Goal: Transaction & Acquisition: Download file/media

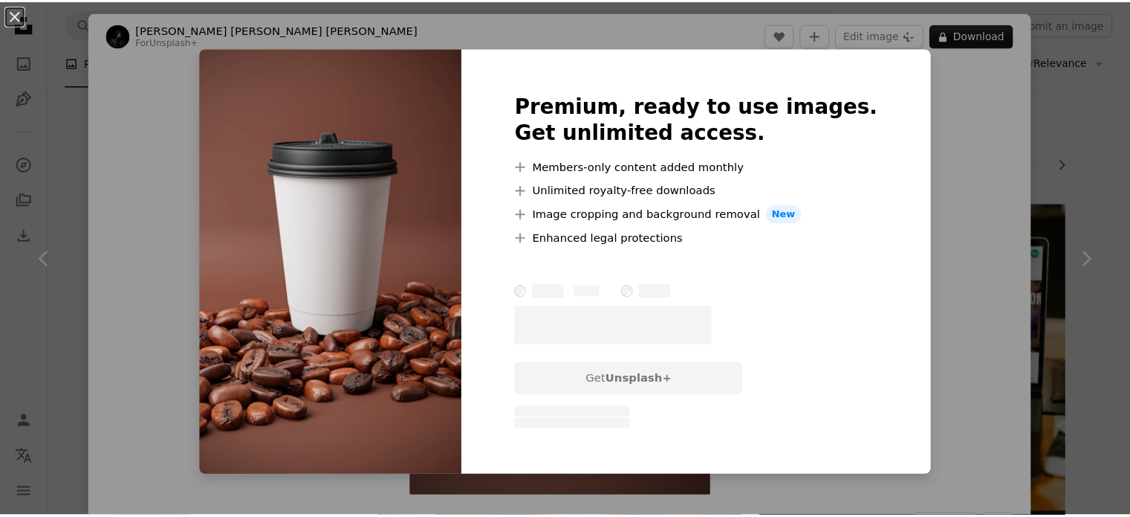
scroll to position [2328, 0]
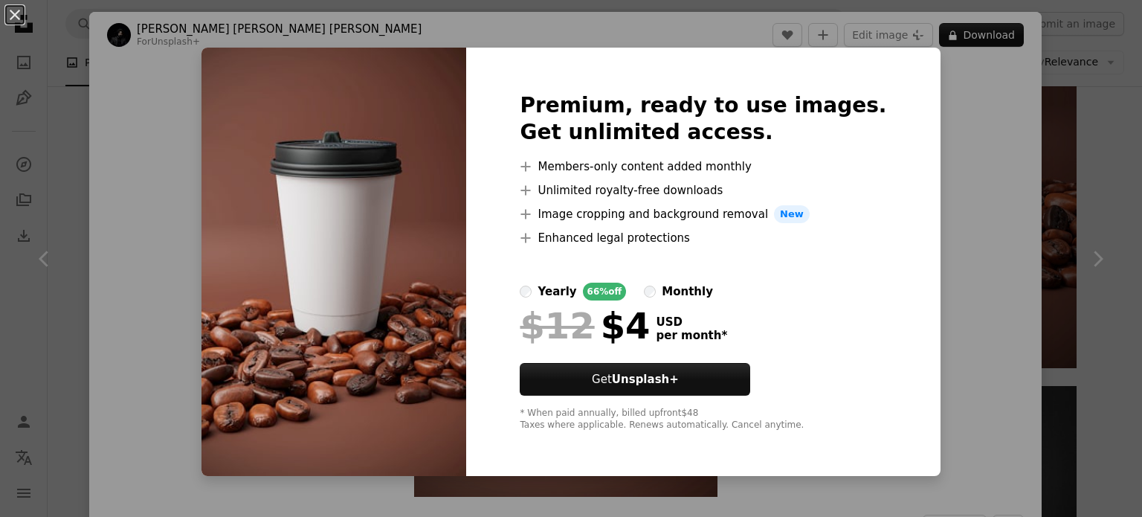
drag, startPoint x: 130, startPoint y: 242, endPoint x: 0, endPoint y: 151, distance: 159.0
click at [0, 151] on div "An X shape Premium, ready to use images. Get unlimited access. A plus sign Memb…" at bounding box center [571, 258] width 1142 height 517
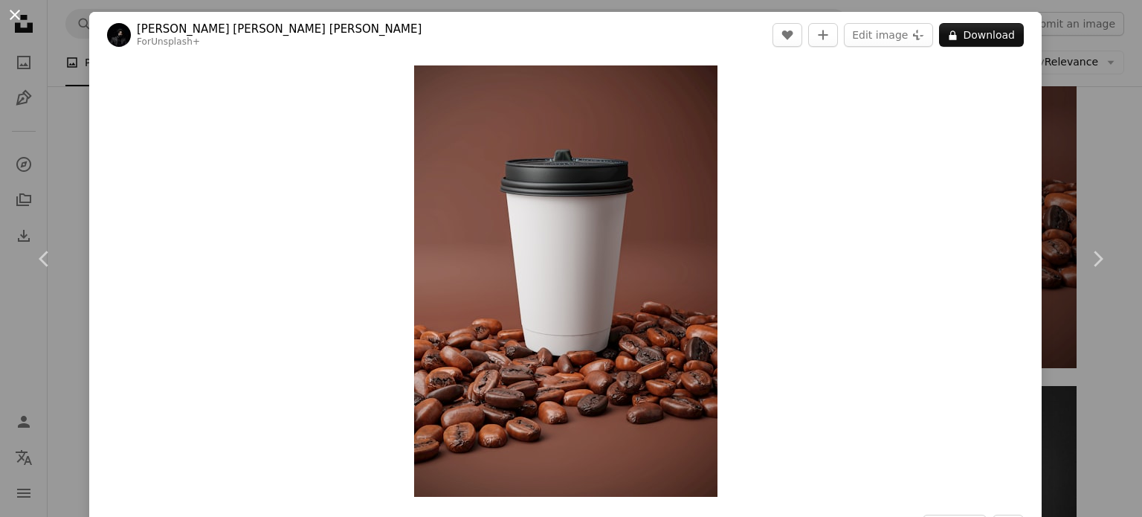
click at [22, 21] on button "An X shape" at bounding box center [15, 15] width 18 height 18
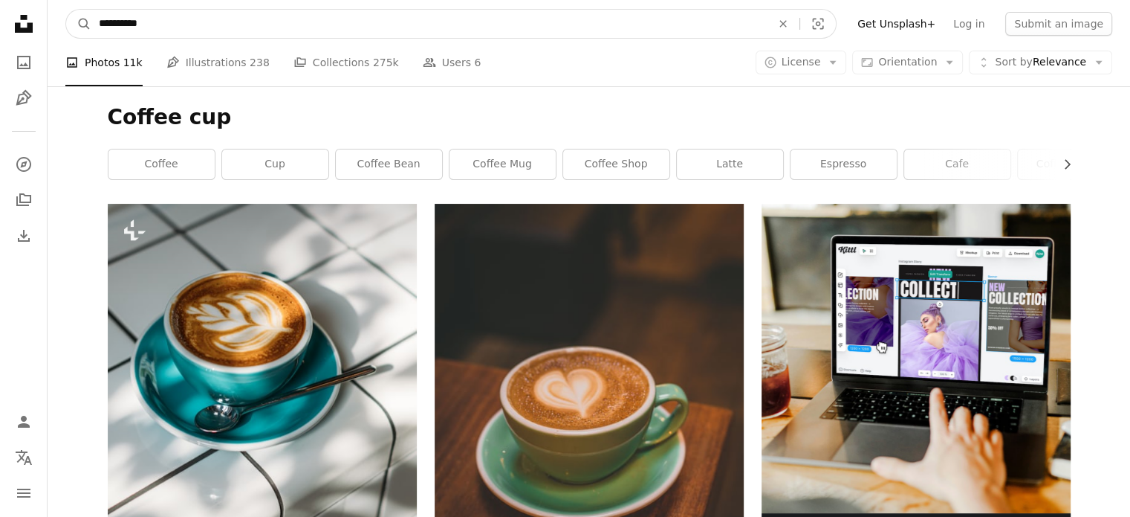
click at [152, 23] on input "**********" at bounding box center [429, 24] width 676 height 28
type input "**********"
click button "A magnifying glass" at bounding box center [78, 24] width 25 height 28
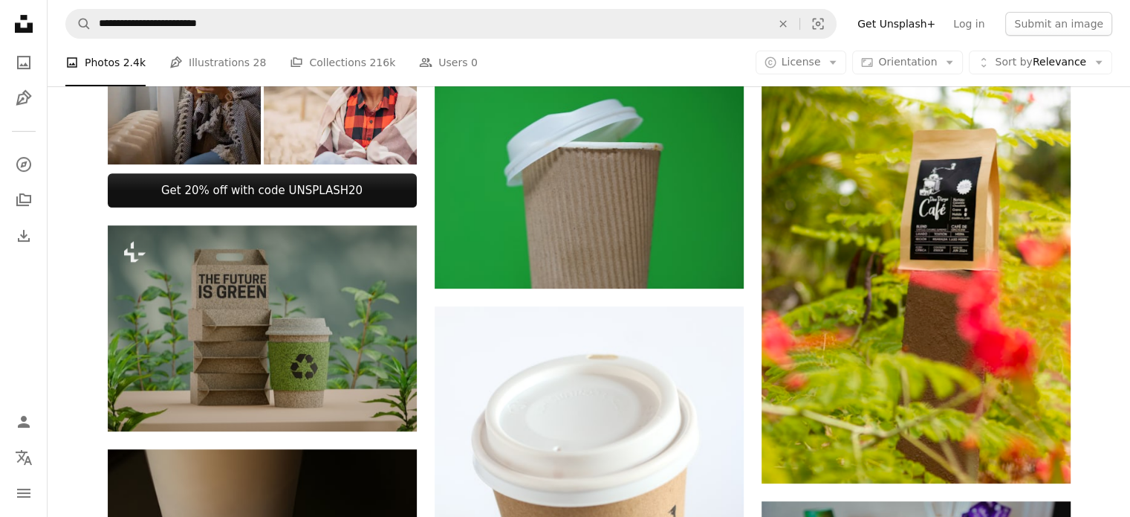
scroll to position [598, 0]
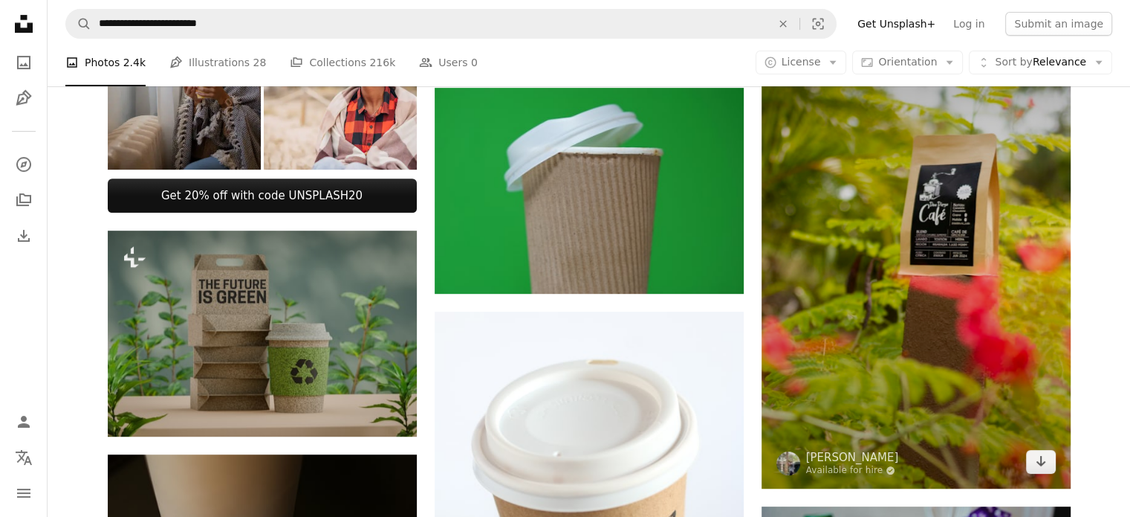
click at [978, 221] on img at bounding box center [916, 257] width 309 height 464
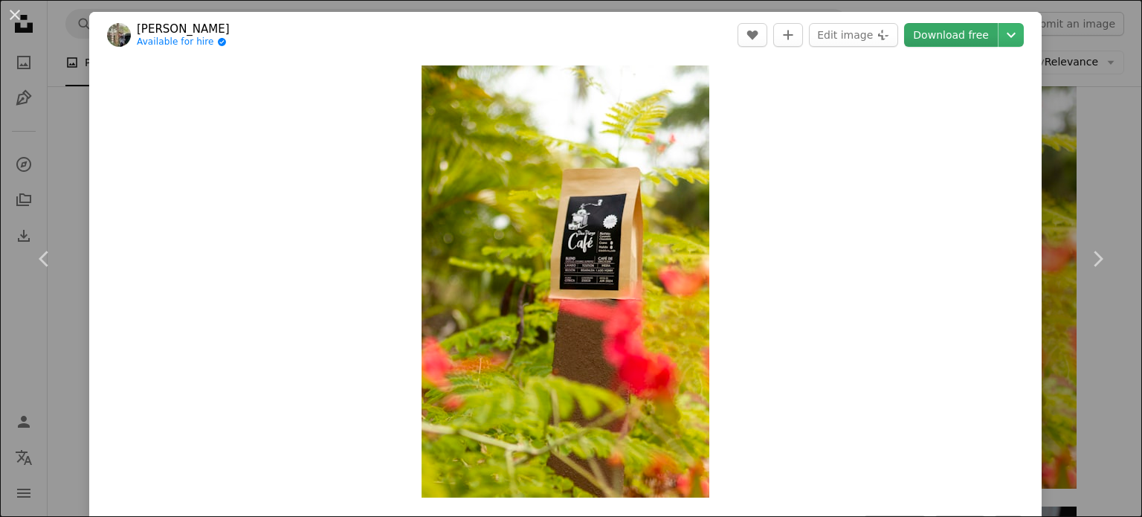
click at [942, 32] on link "Download free" at bounding box center [951, 35] width 94 height 24
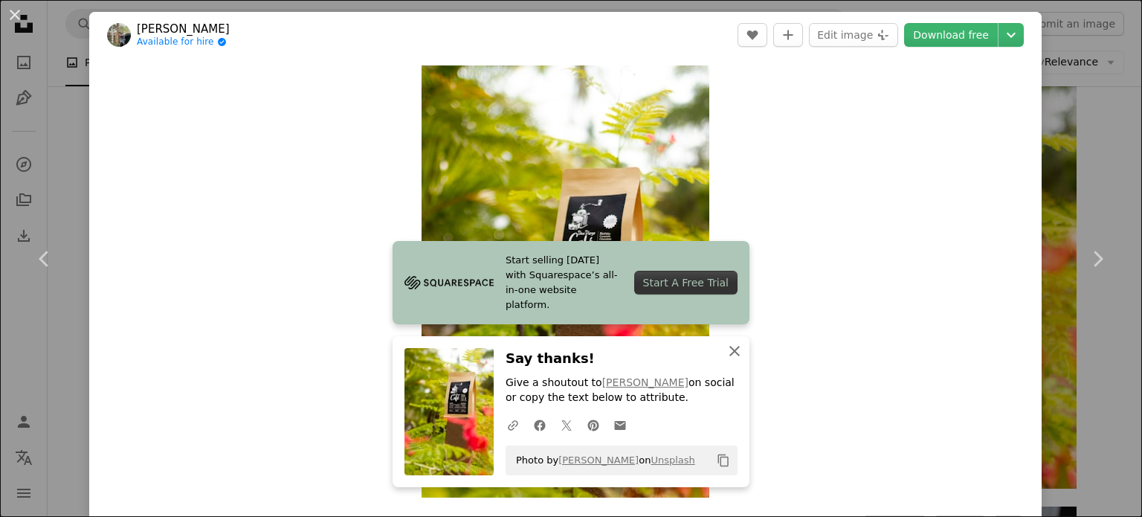
click at [725, 354] on icon "An X shape" at bounding box center [734, 351] width 18 height 18
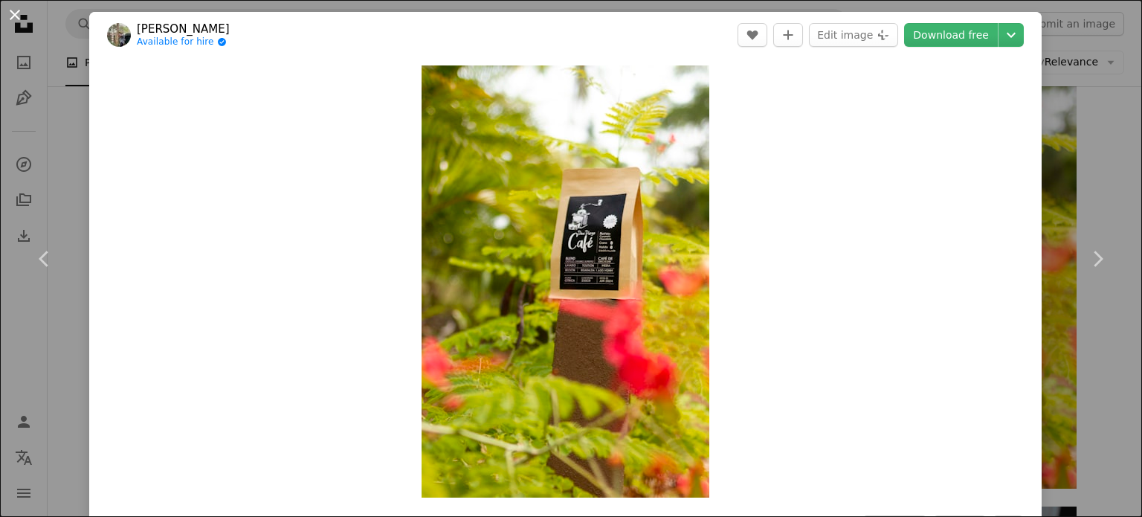
click at [10, 6] on button "An X shape" at bounding box center [15, 15] width 18 height 18
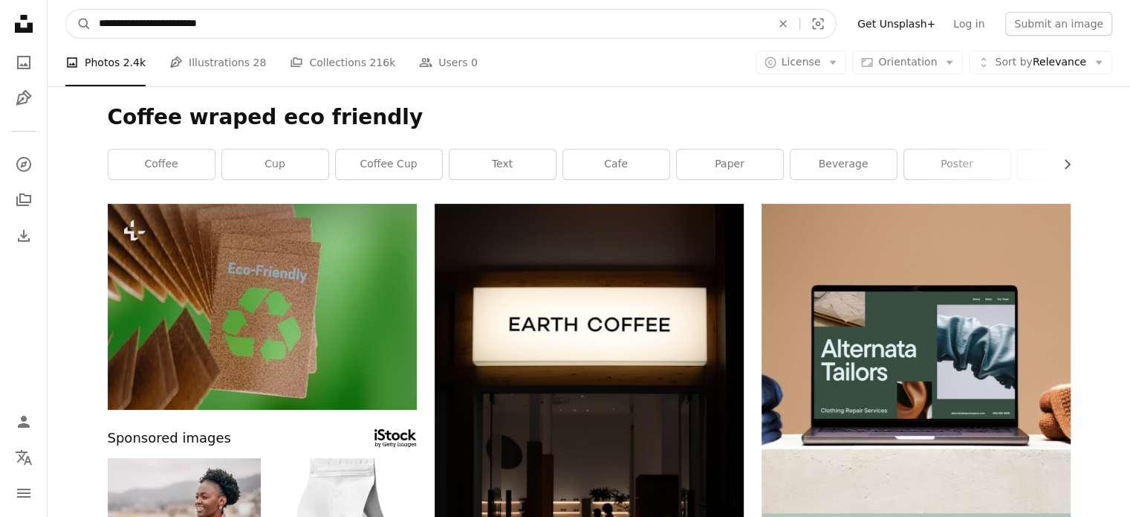
drag, startPoint x: 230, startPoint y: 15, endPoint x: 60, endPoint y: 17, distance: 169.5
click at [60, 17] on nav "**********" at bounding box center [589, 24] width 1083 height 48
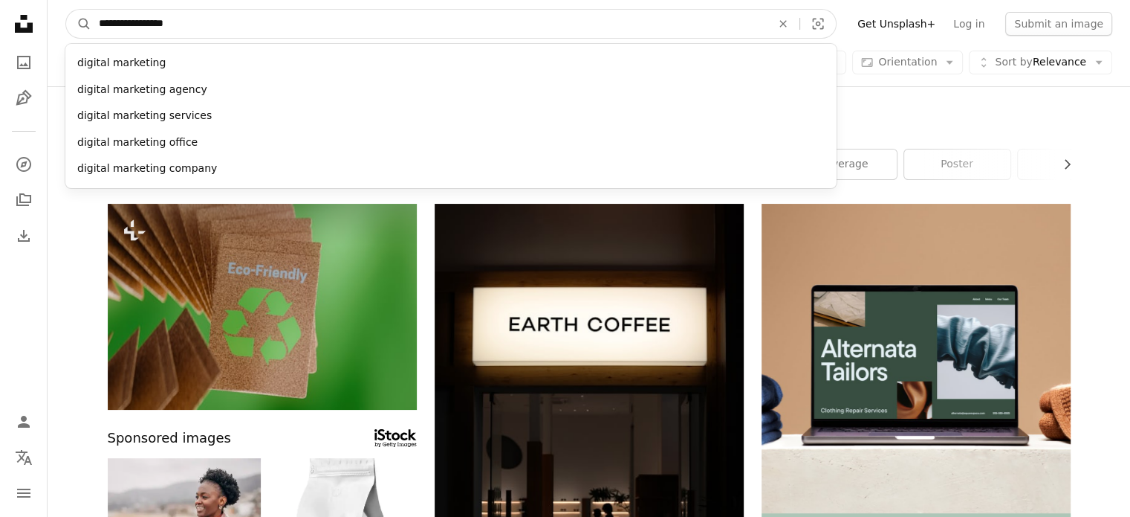
type input "**********"
click at [66, 10] on button "A magnifying glass" at bounding box center [78, 24] width 25 height 28
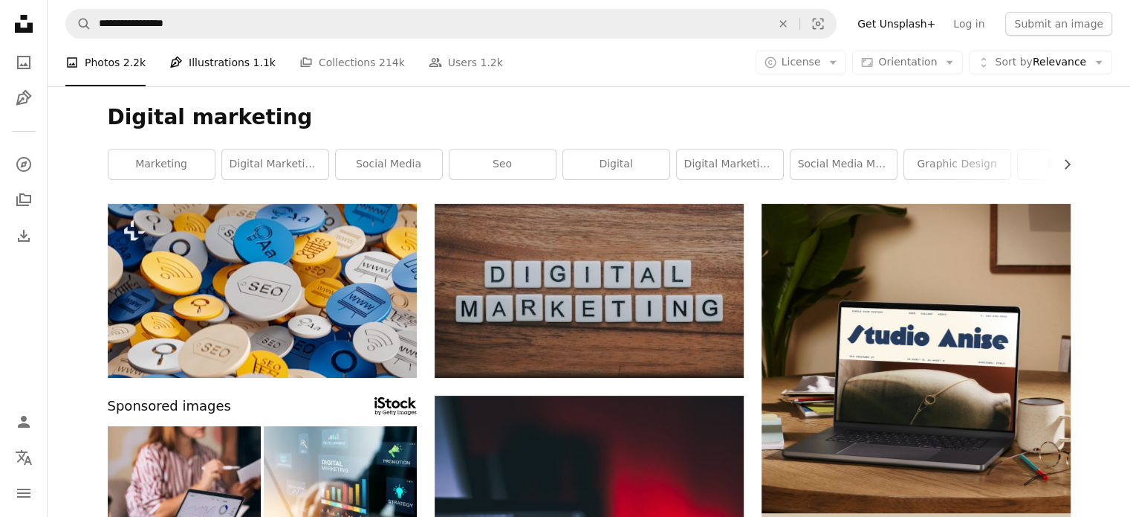
click at [223, 66] on link "Pen Tool Illustrations 1.1k" at bounding box center [222, 63] width 106 height 48
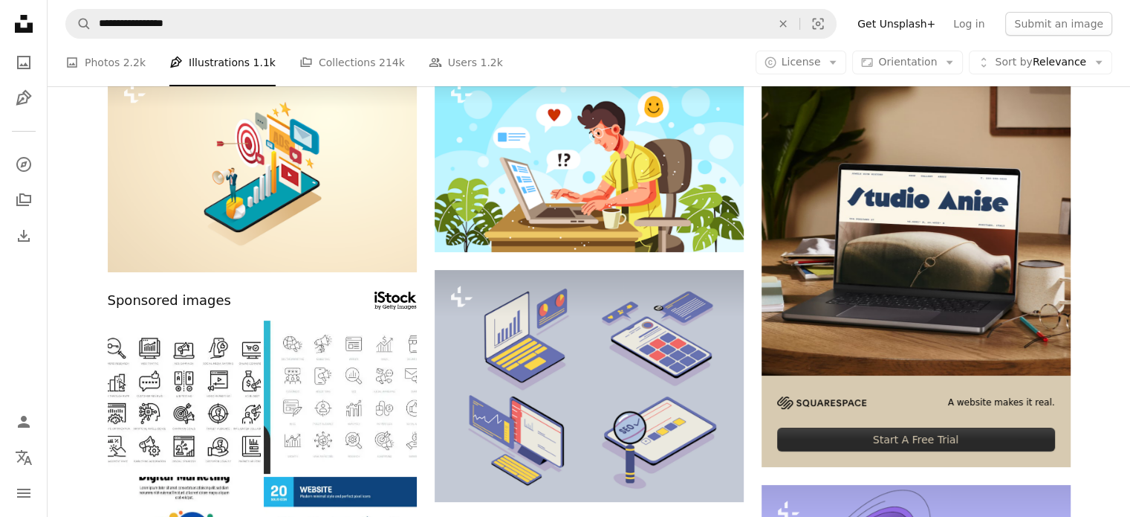
scroll to position [130, 0]
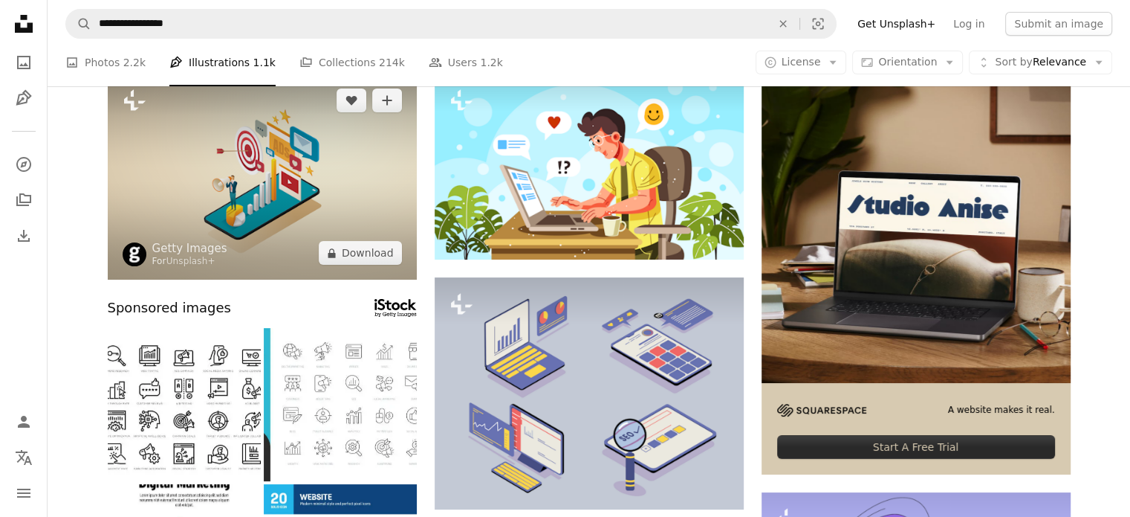
click at [300, 158] on img at bounding box center [262, 177] width 309 height 206
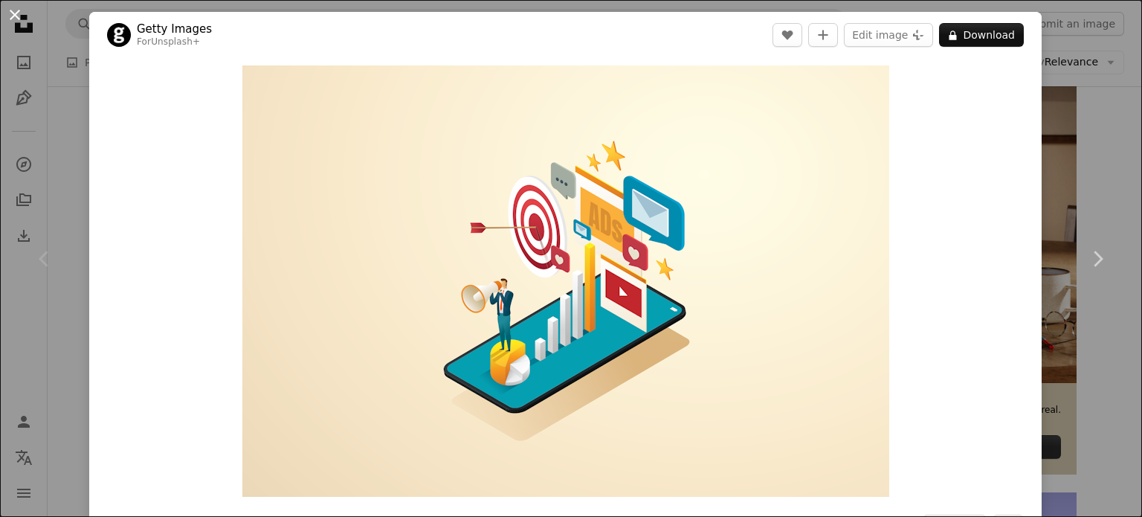
click at [15, 19] on button "An X shape" at bounding box center [15, 15] width 18 height 18
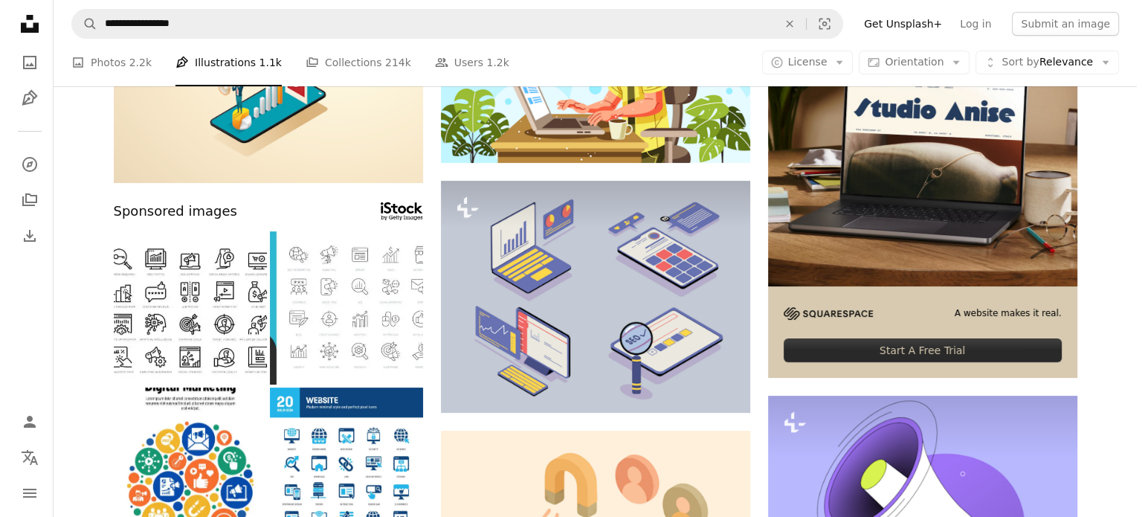
scroll to position [208, 0]
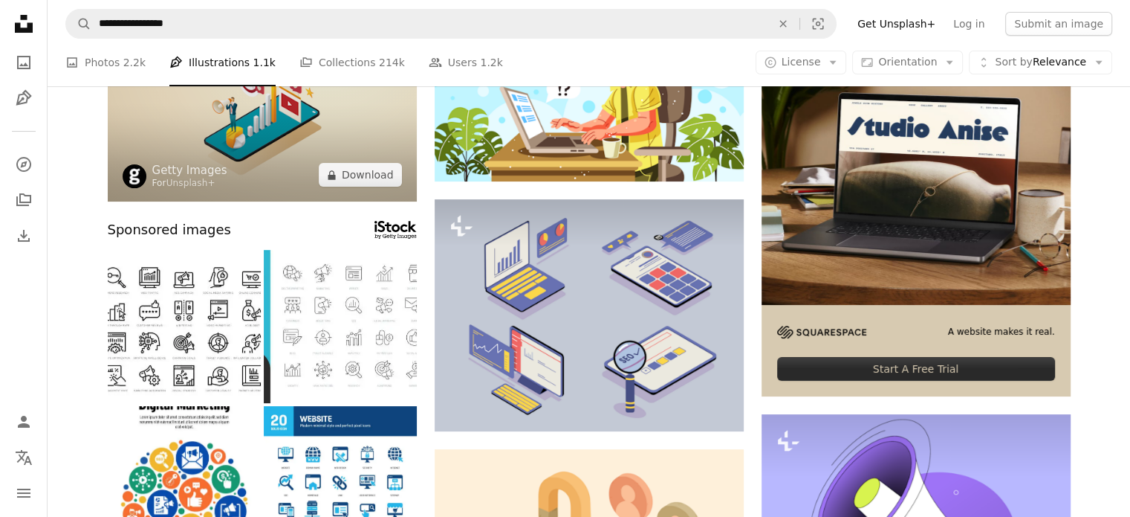
click at [234, 160] on img at bounding box center [262, 99] width 309 height 206
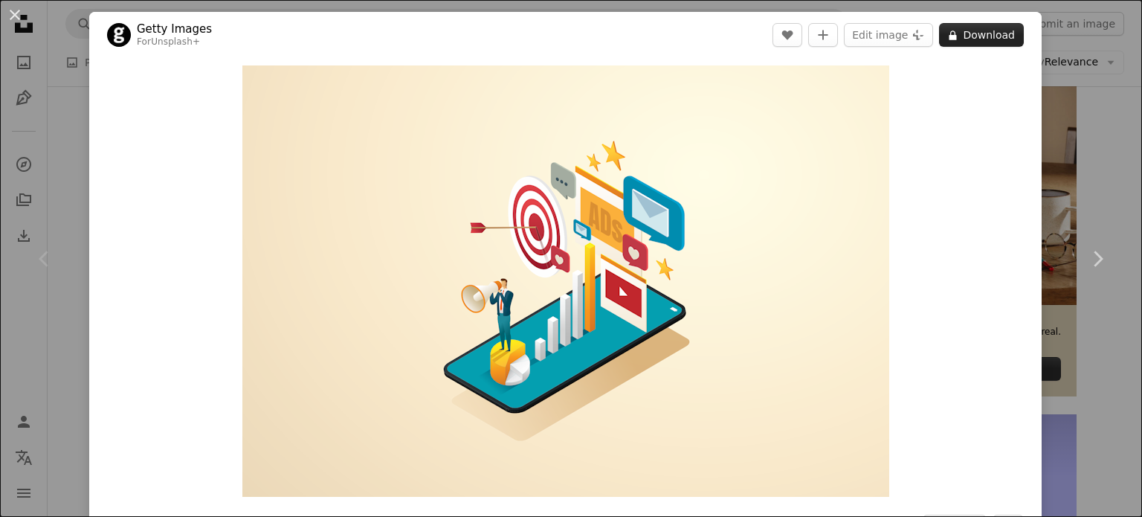
click at [972, 33] on button "A lock Download" at bounding box center [981, 35] width 85 height 24
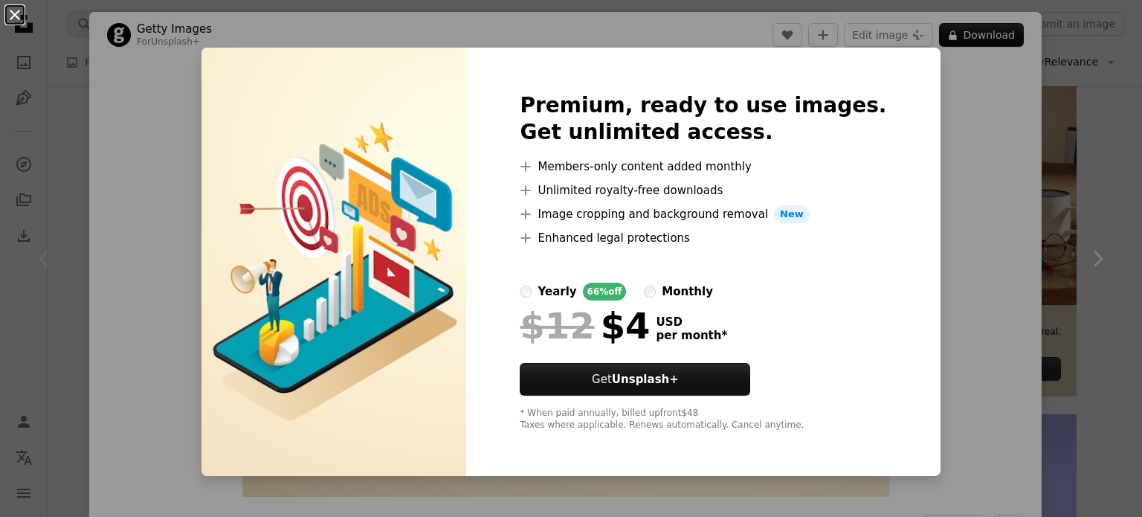
click at [24, 19] on button "An X shape" at bounding box center [15, 15] width 18 height 18
